Goal: Transaction & Acquisition: Subscribe to service/newsletter

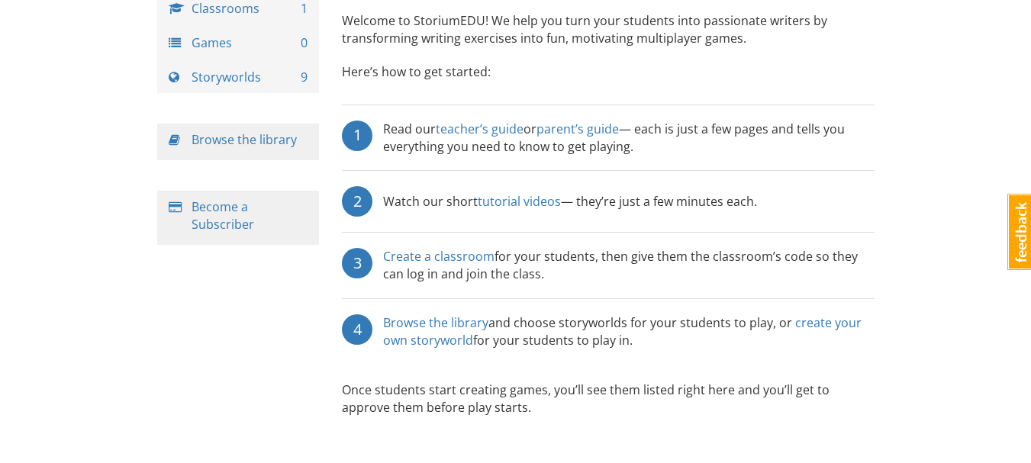
scroll to position [130, 0]
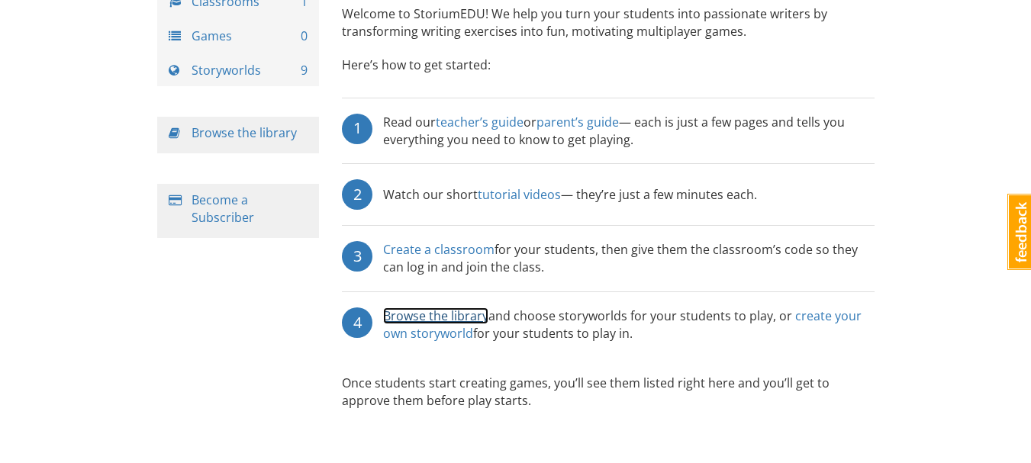
click at [454, 313] on link "Browse the library" at bounding box center [435, 316] width 105 height 17
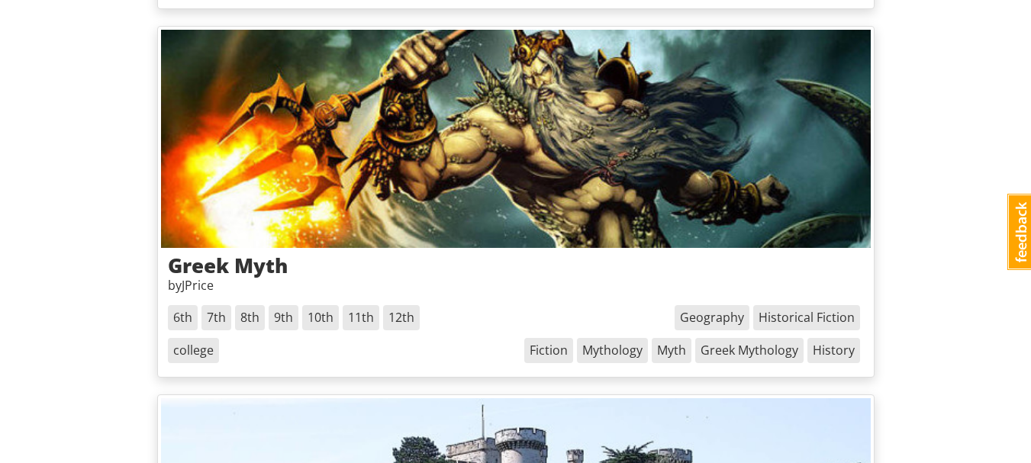
scroll to position [4494, 0]
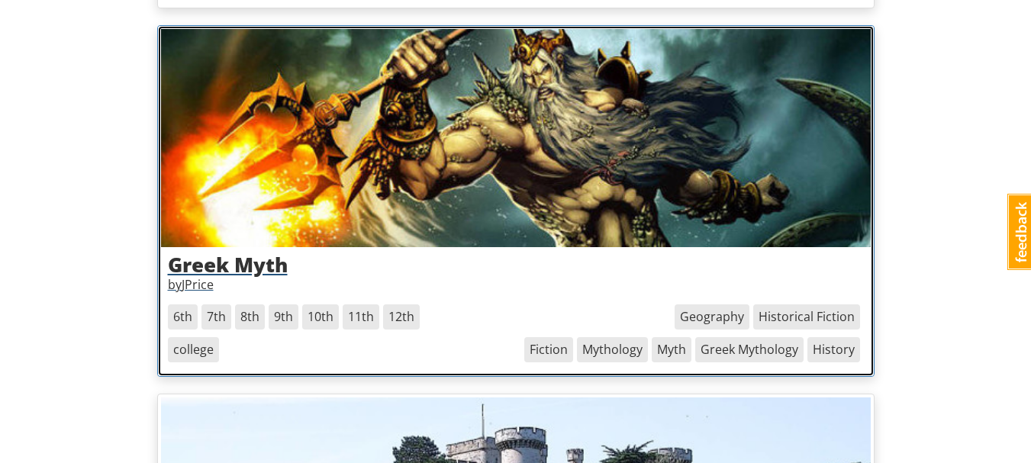
click at [247, 318] on span "8th" at bounding box center [250, 317] width 30 height 25
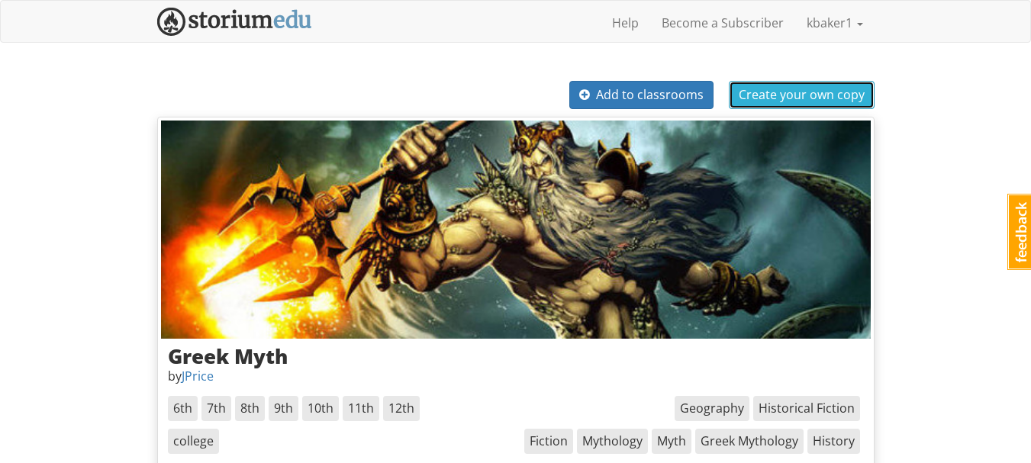
click at [799, 92] on span "Create your own copy" at bounding box center [802, 94] width 126 height 17
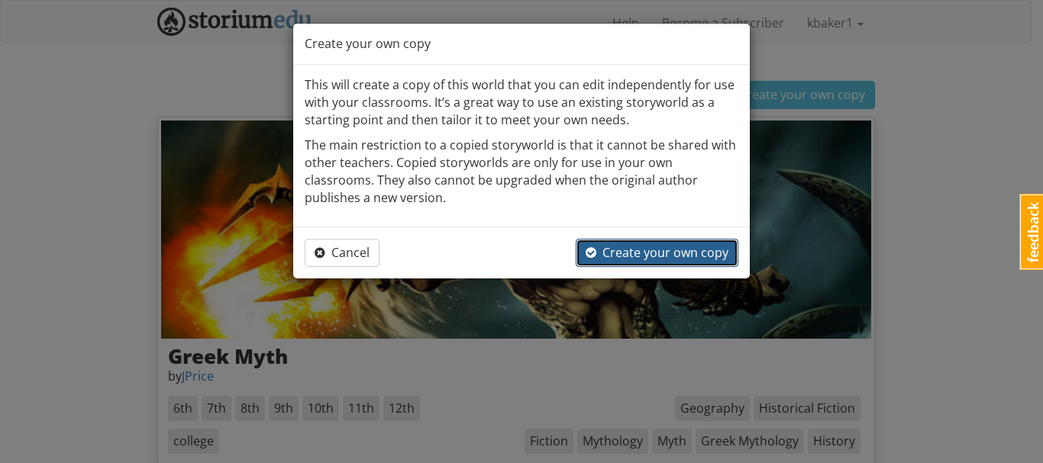
click at [628, 260] on span "Create your own copy" at bounding box center [656, 252] width 143 height 17
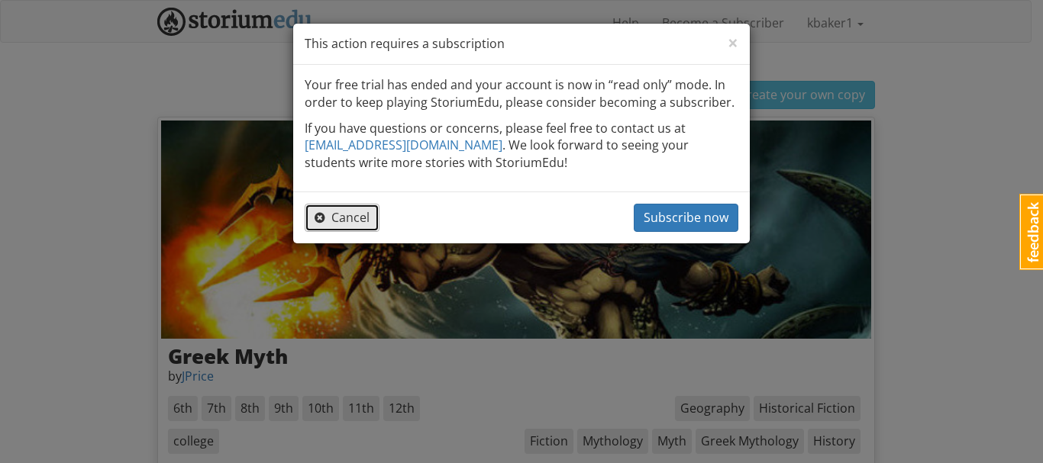
click at [354, 221] on span "Cancel" at bounding box center [341, 217] width 55 height 17
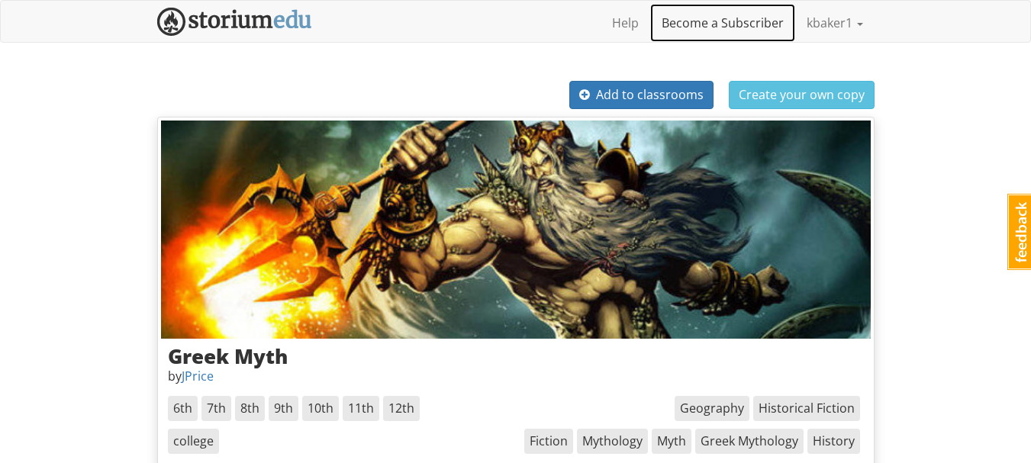
click at [709, 24] on link "Become a Subscriber" at bounding box center [722, 23] width 145 height 38
